Goal: Information Seeking & Learning: Learn about a topic

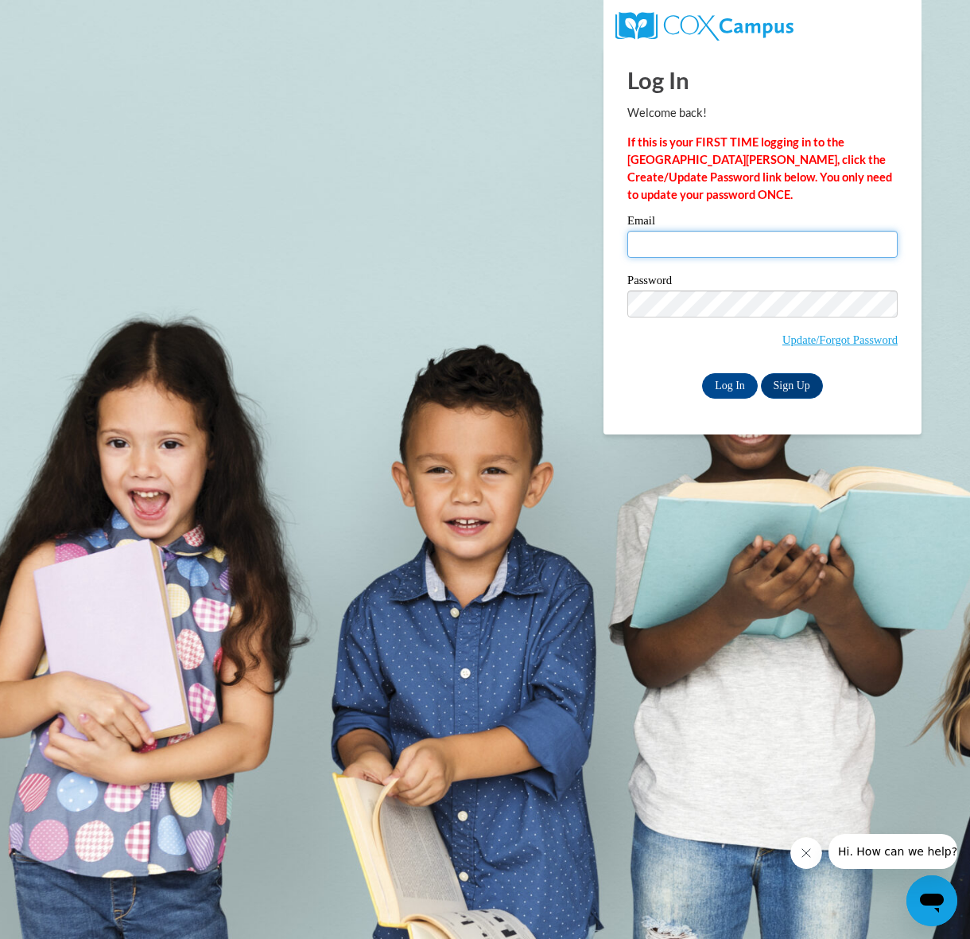
click at [707, 242] on input "Email" at bounding box center [763, 244] width 270 height 27
type input "reley@my.athens.edu"
click at [726, 380] on input "Log In" at bounding box center [730, 385] width 56 height 25
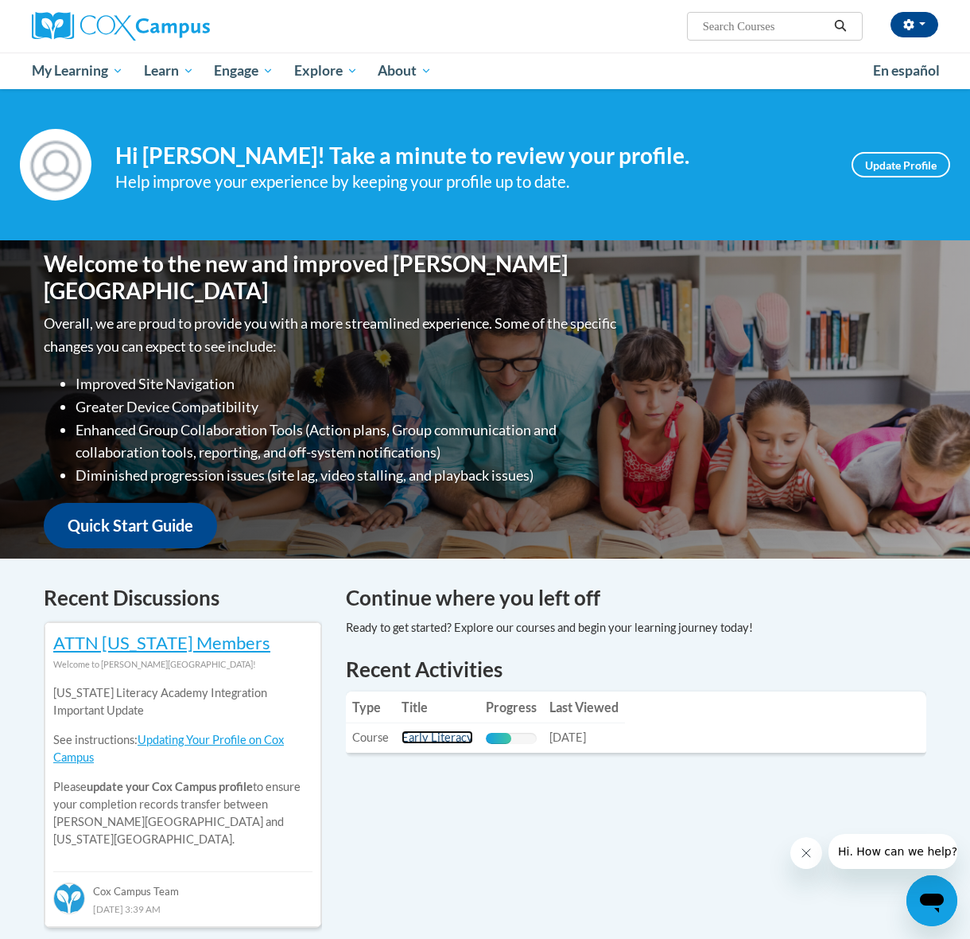
click at [419, 738] on link "Early Literacy" at bounding box center [438, 737] width 72 height 14
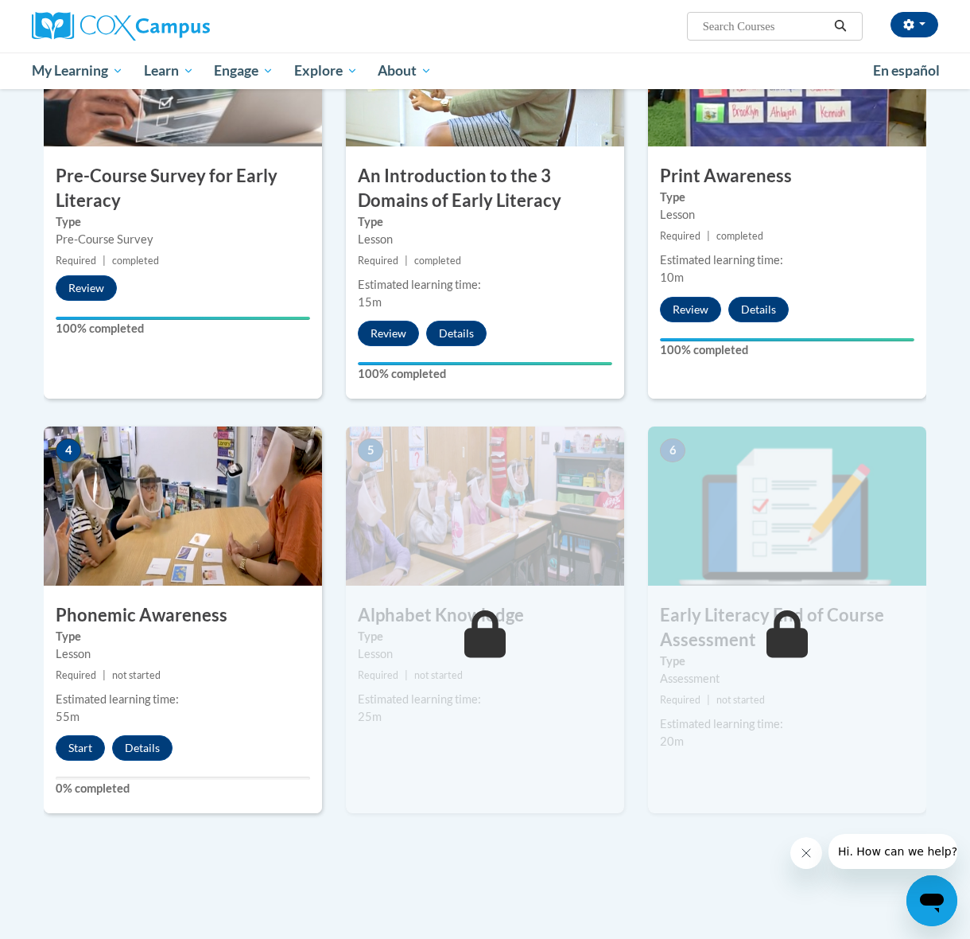
scroll to position [430, 0]
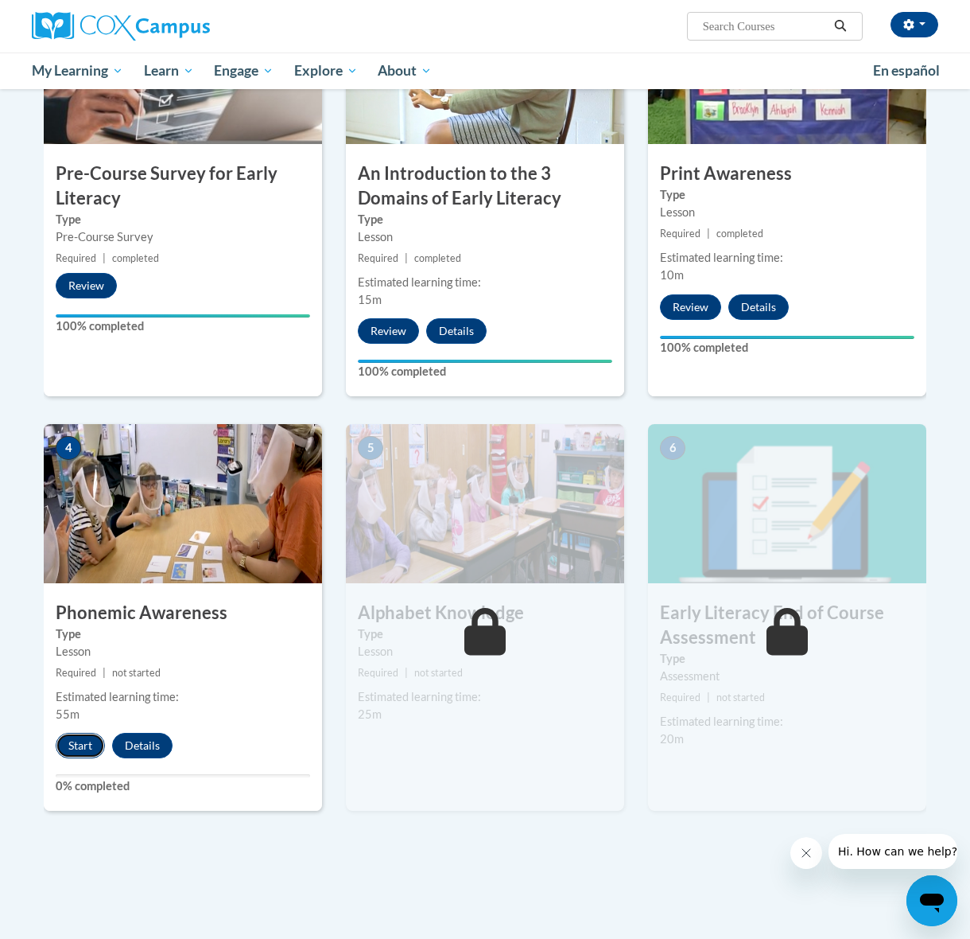
click at [80, 745] on button "Start" at bounding box center [80, 745] width 49 height 25
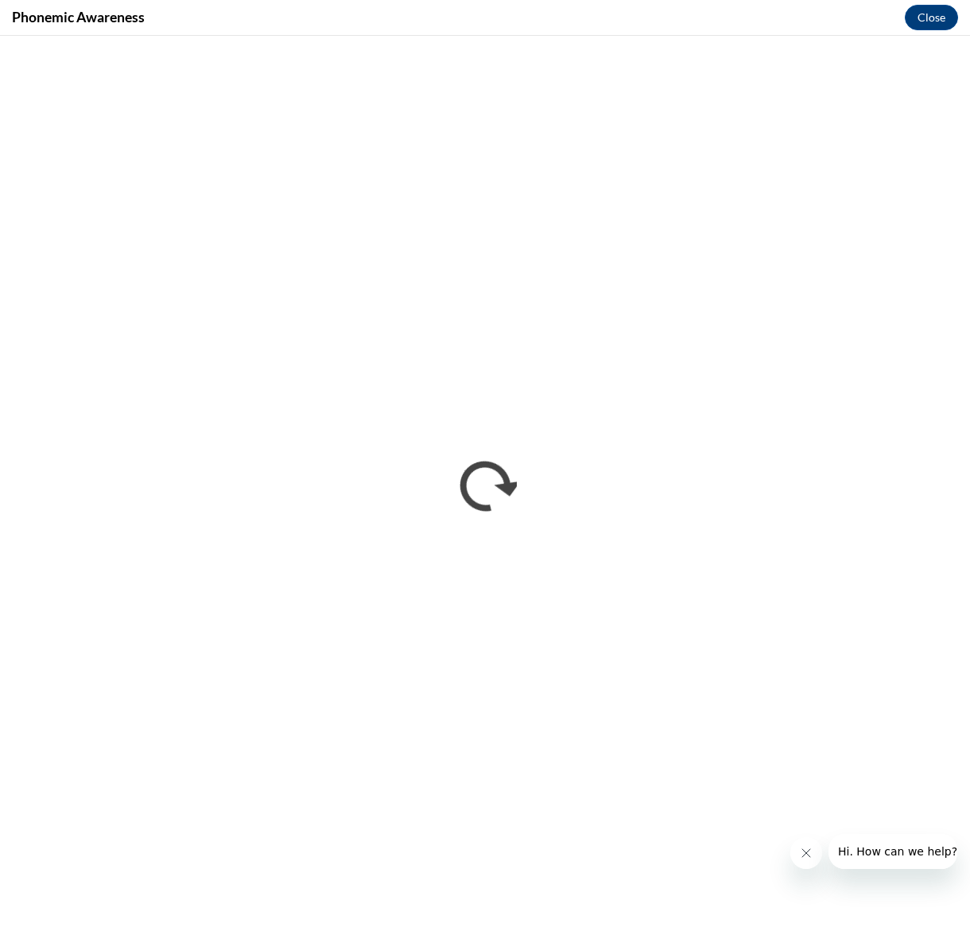
scroll to position [0, 0]
